Goal: Find specific page/section: Find specific page/section

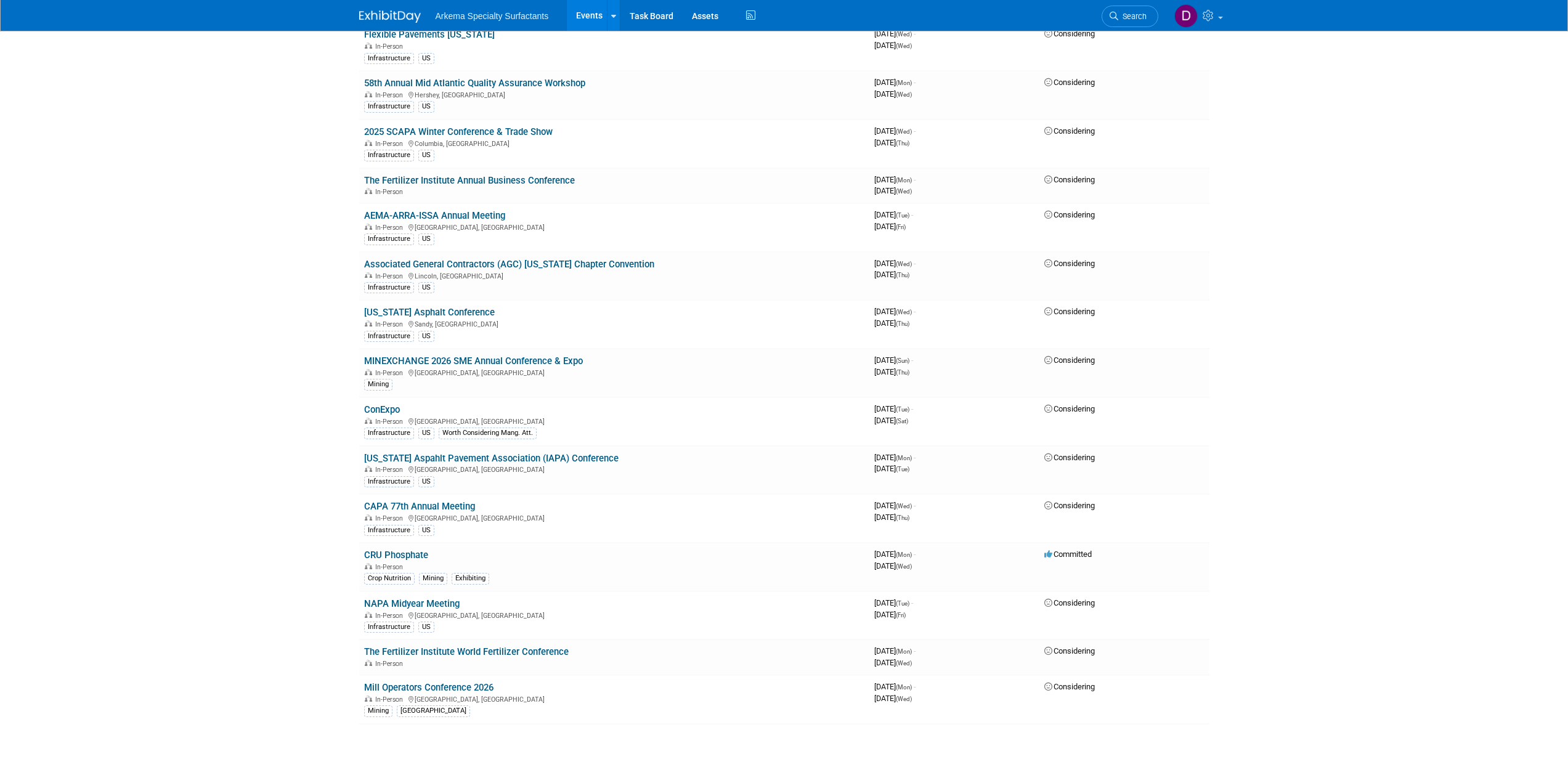
scroll to position [829, 0]
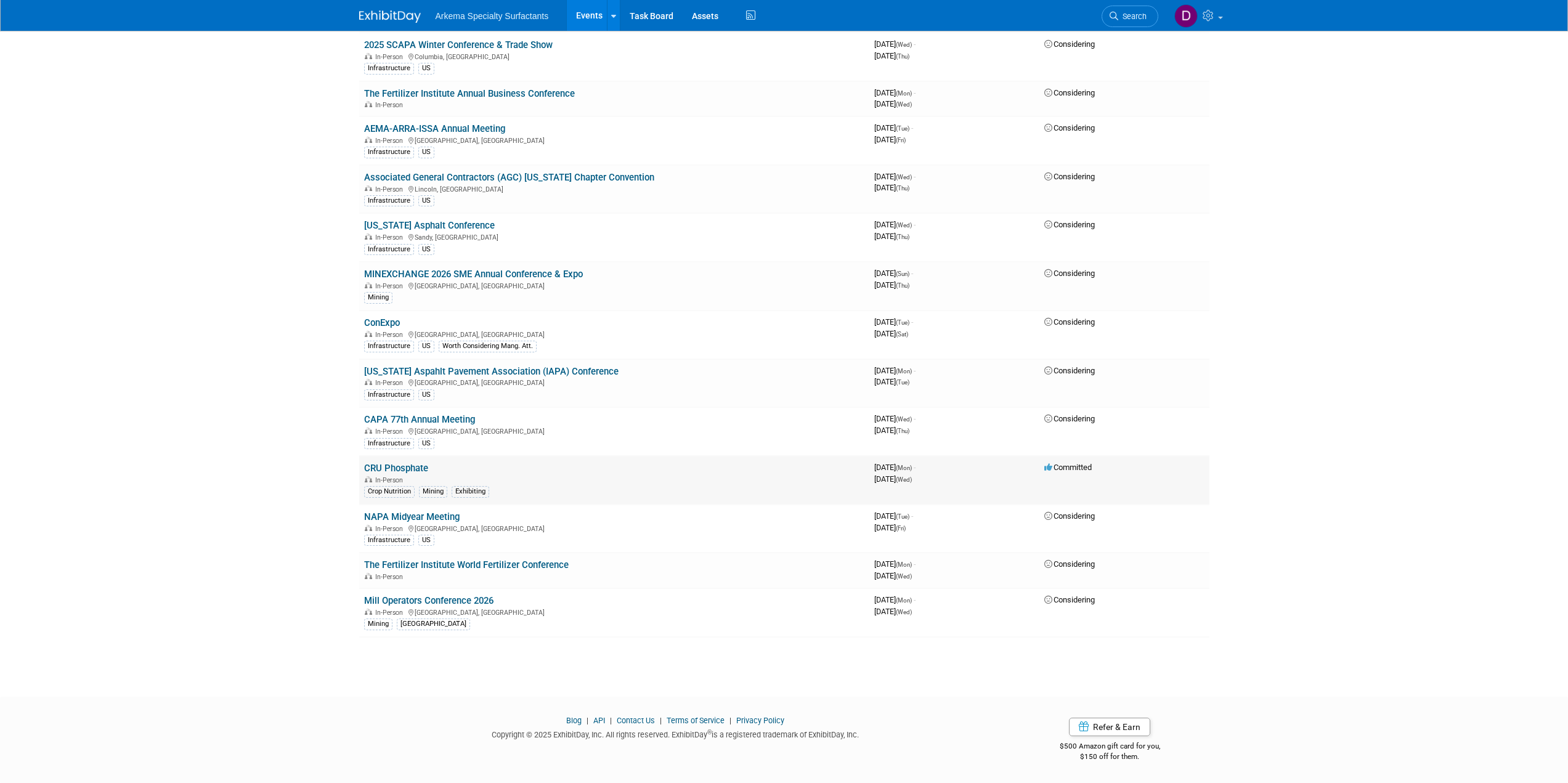
click at [412, 466] on link "CRU Phosphate" at bounding box center [396, 469] width 64 height 11
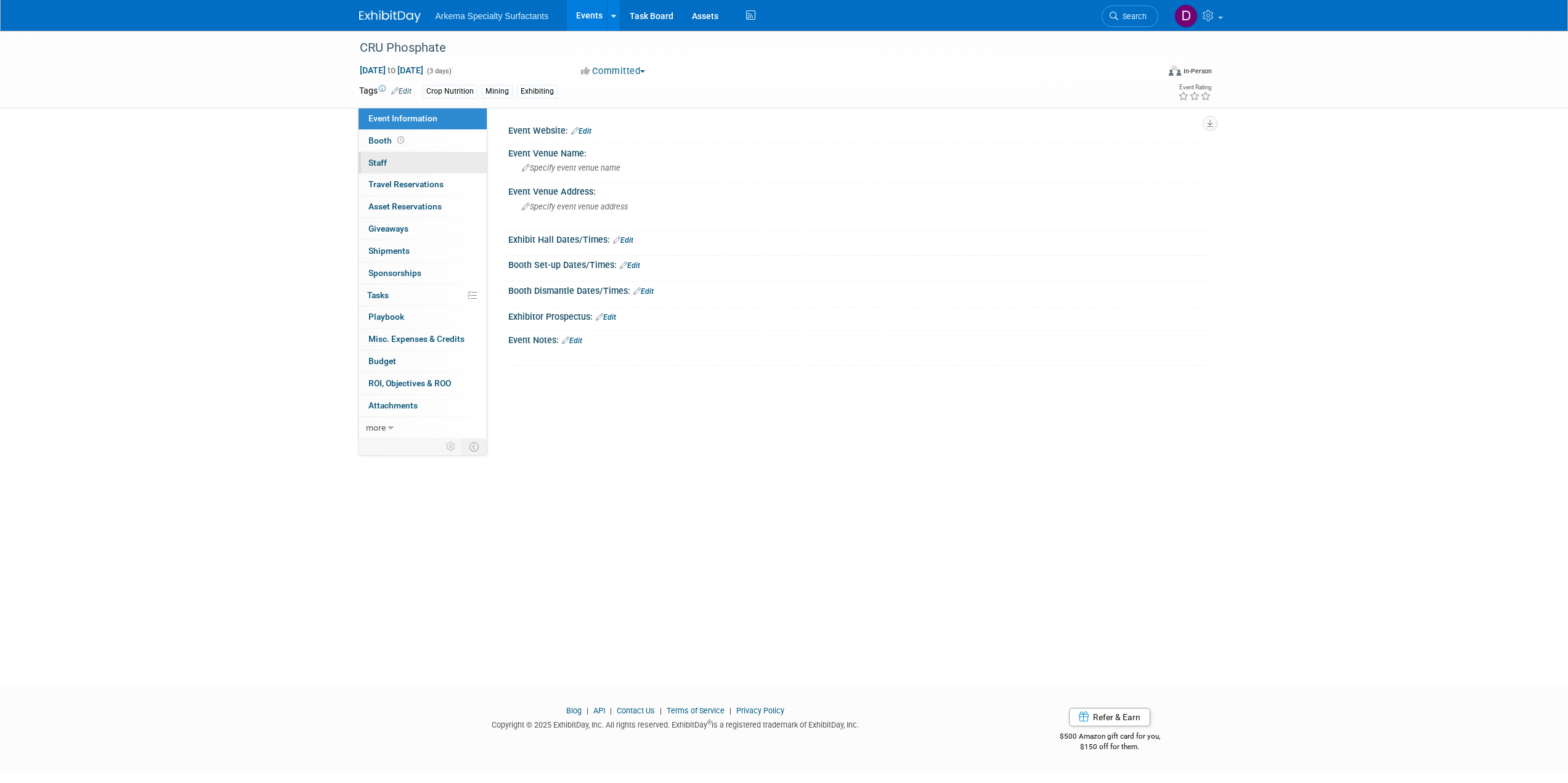
click at [384, 167] on link "0 Staff 0" at bounding box center [422, 163] width 128 height 21
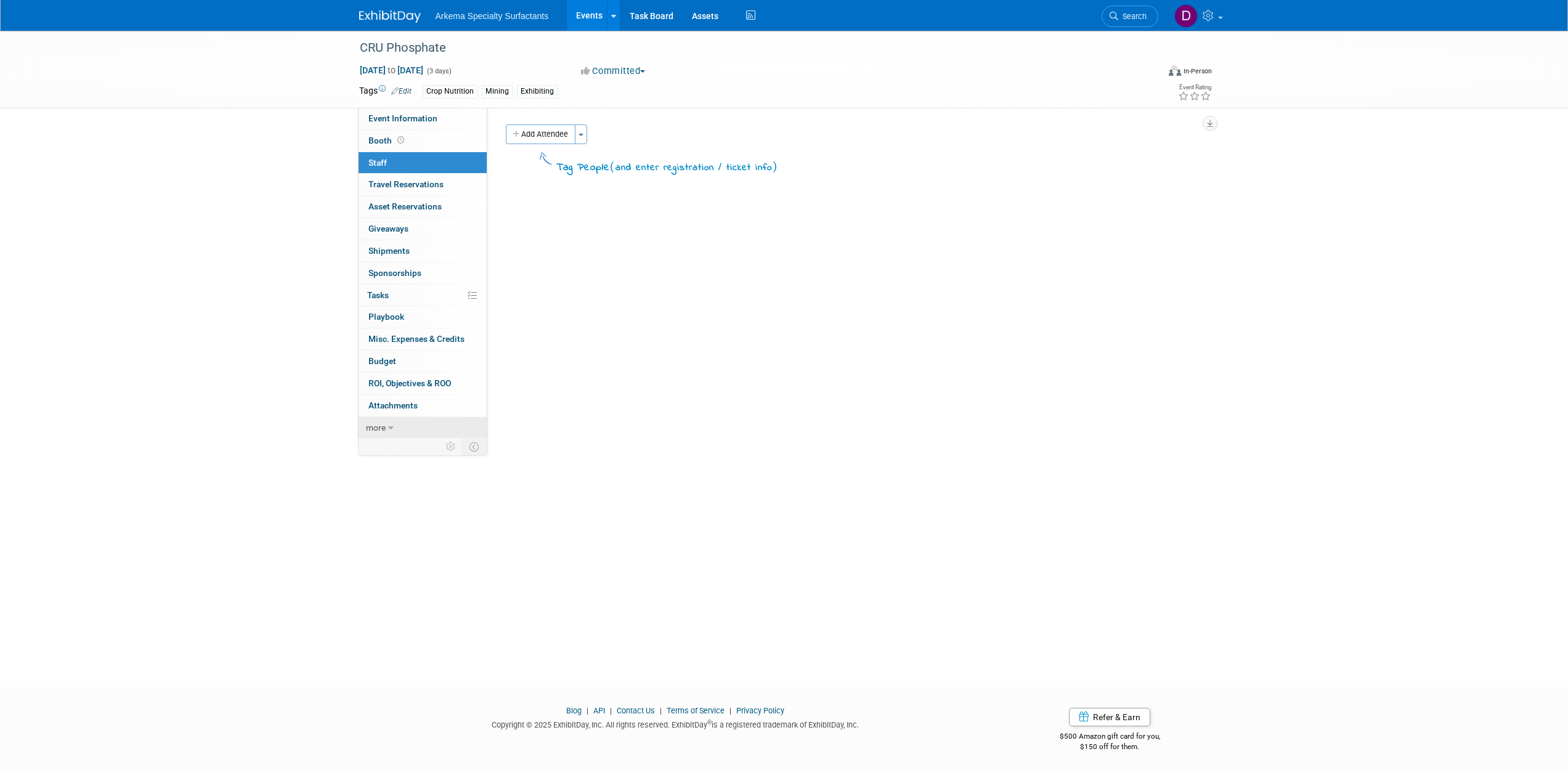
click at [381, 427] on span "more" at bounding box center [376, 428] width 20 height 10
click at [438, 207] on span "Asset Reservations 0" at bounding box center [405, 206] width 73 height 10
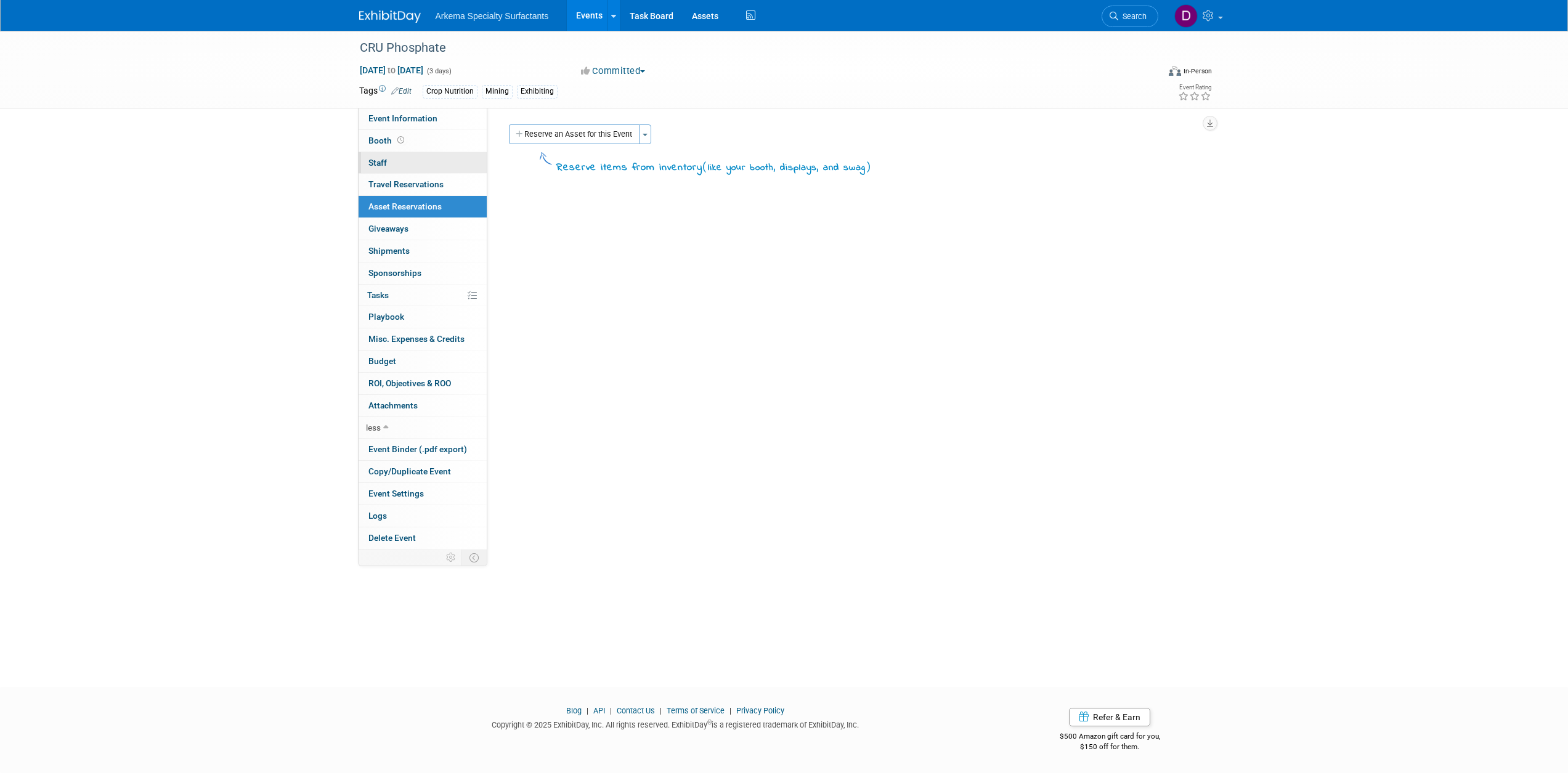
click at [392, 162] on link "0 Staff 0" at bounding box center [422, 163] width 128 height 21
click at [586, 137] on button "Toggle Dropdown" at bounding box center [581, 134] width 13 height 20
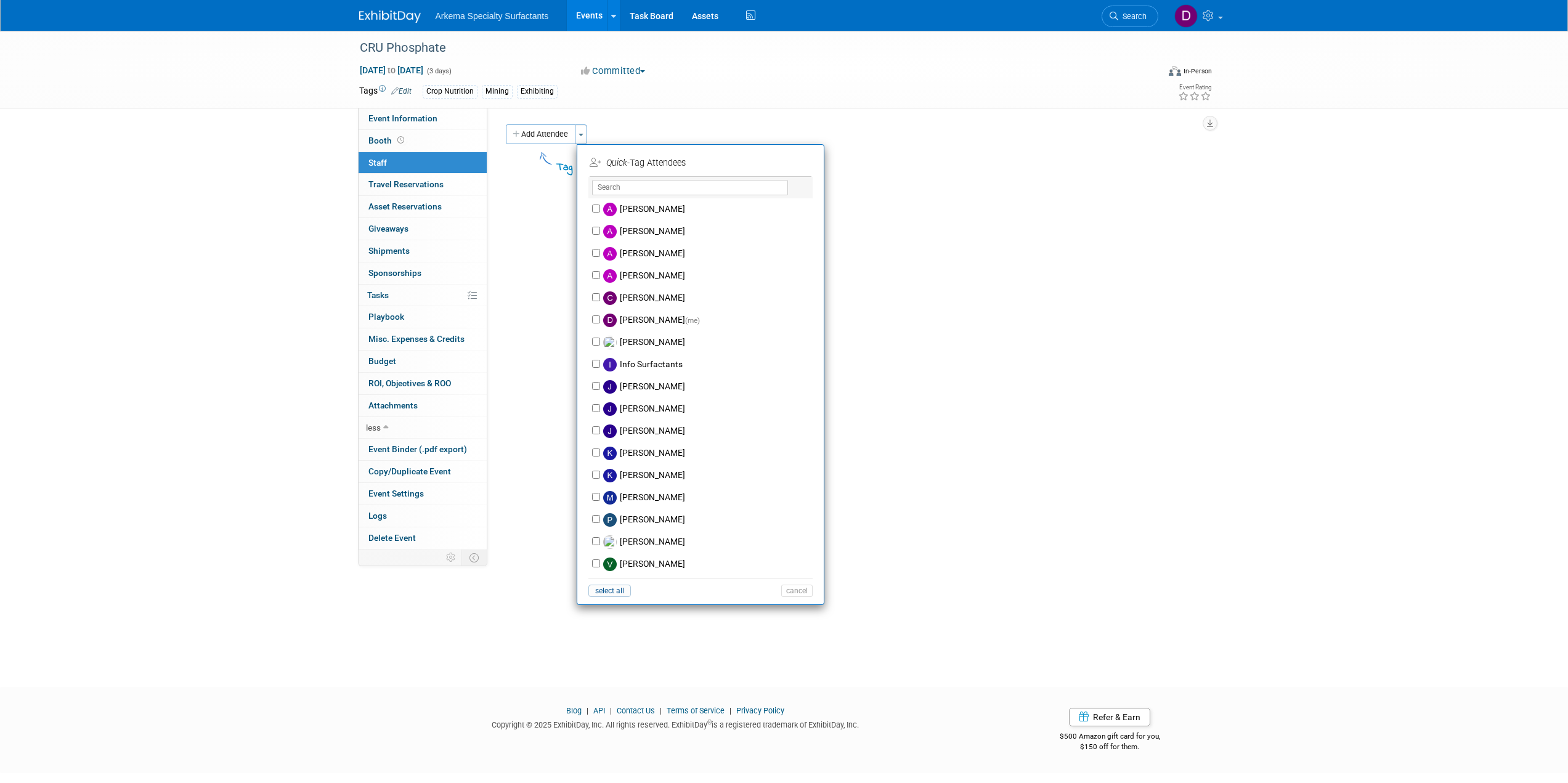
click at [267, 238] on div "CRU Phosphate Apr 13, 2026 to Apr 15, 2026 (3 days) Apr 13, 2026 to Apr 15, 202…" at bounding box center [784, 347] width 1568 height 634
